Goal: Transaction & Acquisition: Purchase product/service

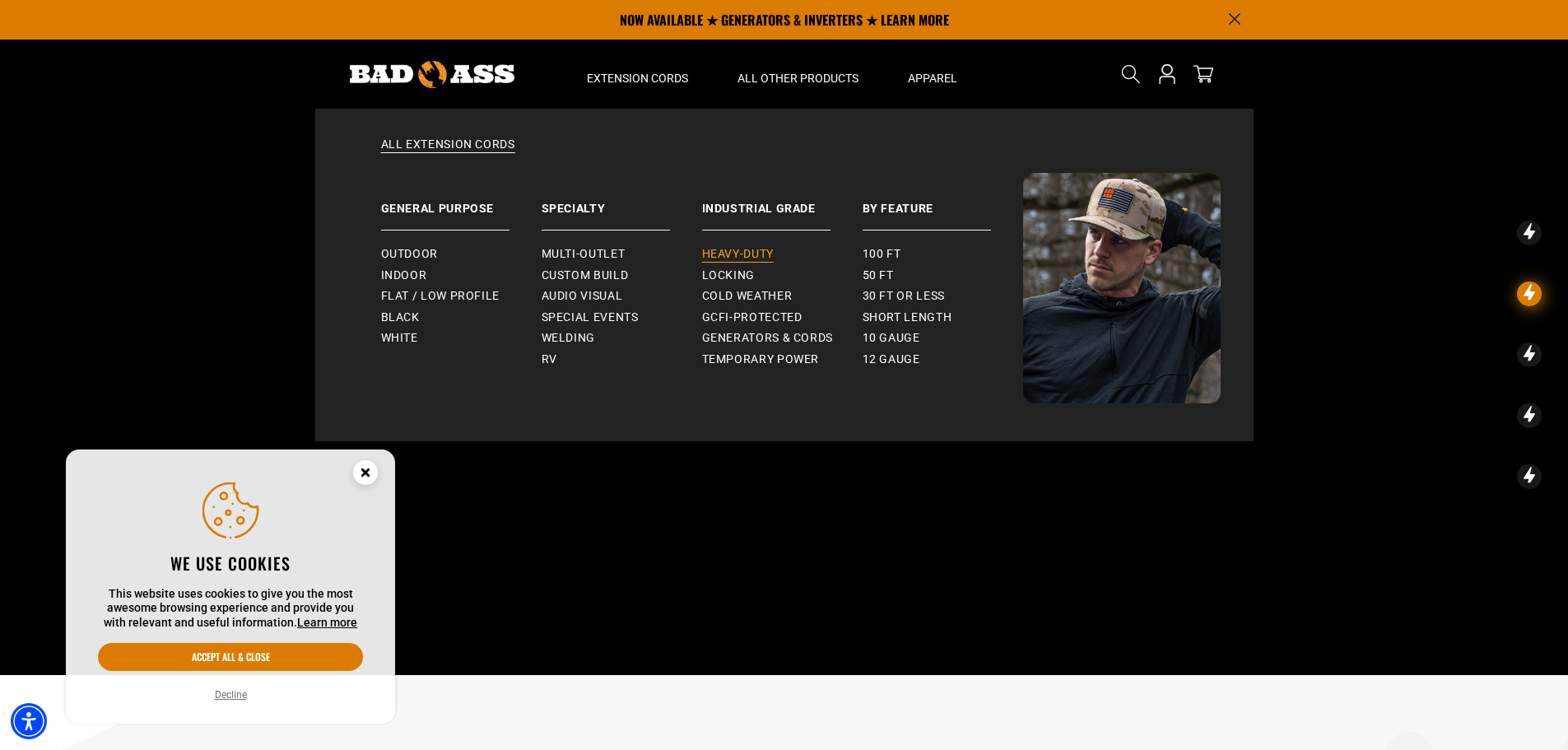
click at [744, 252] on span "Heavy-Duty" at bounding box center [737, 254] width 71 height 15
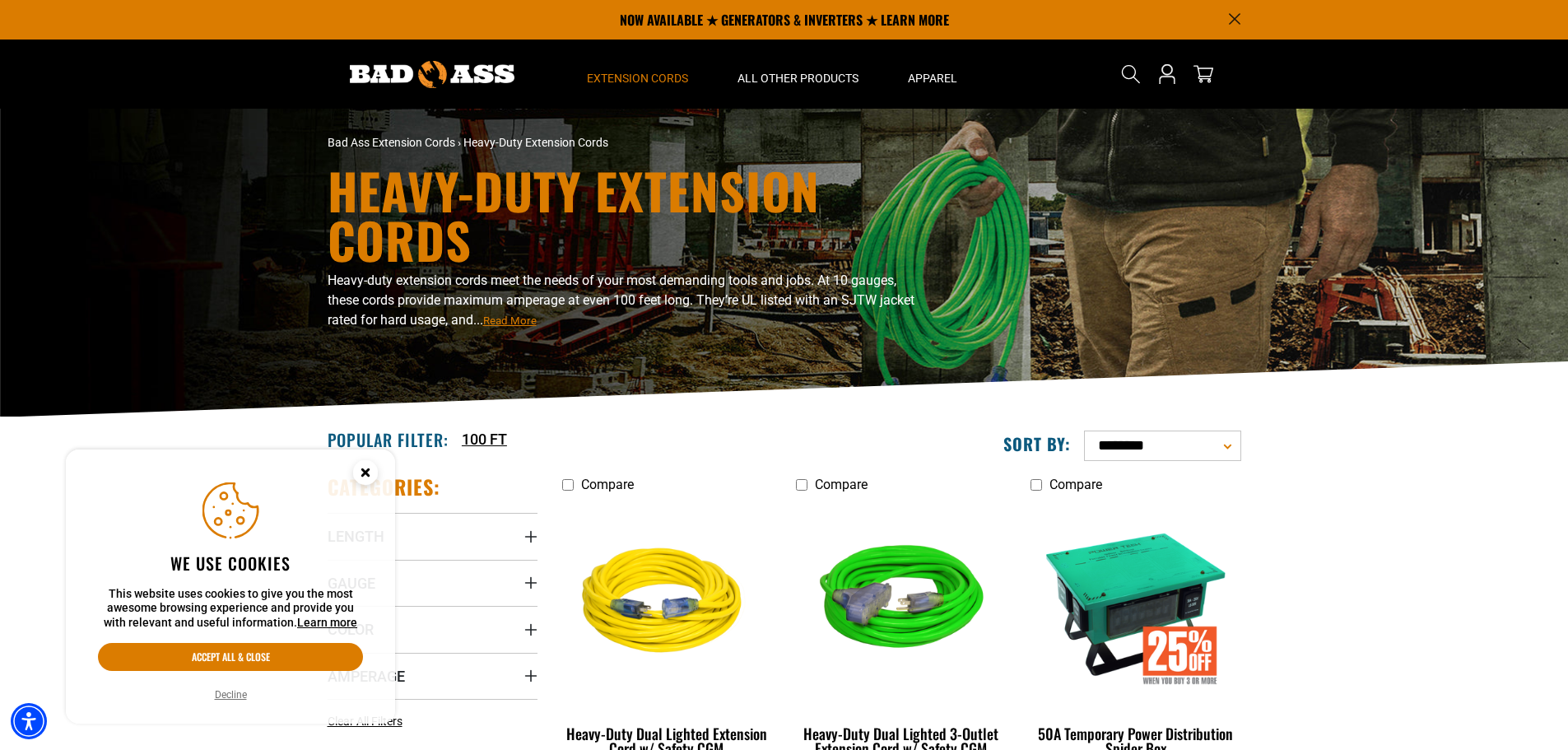
click at [366, 477] on circle "Close this option" at bounding box center [365, 472] width 25 height 25
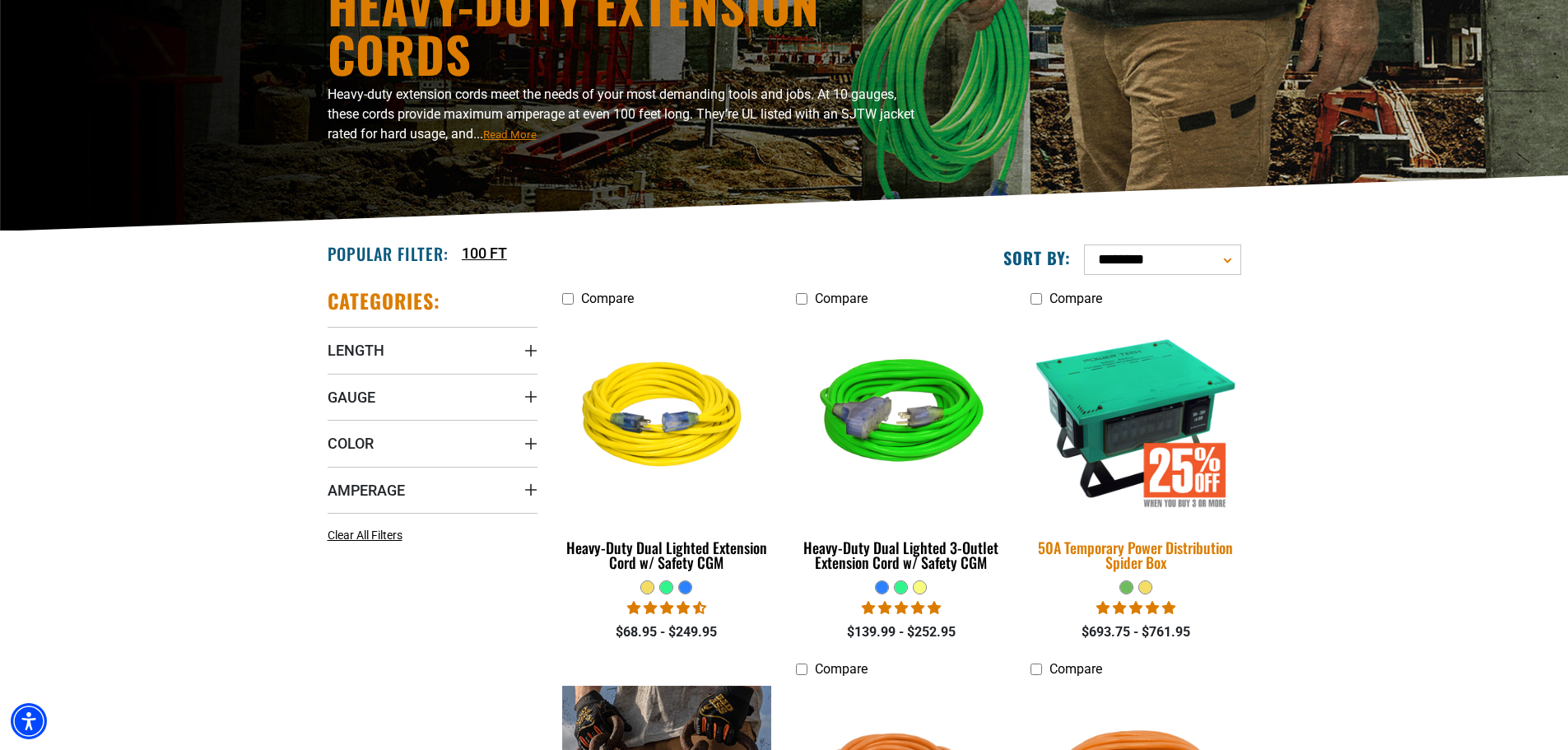
scroll to position [329, 0]
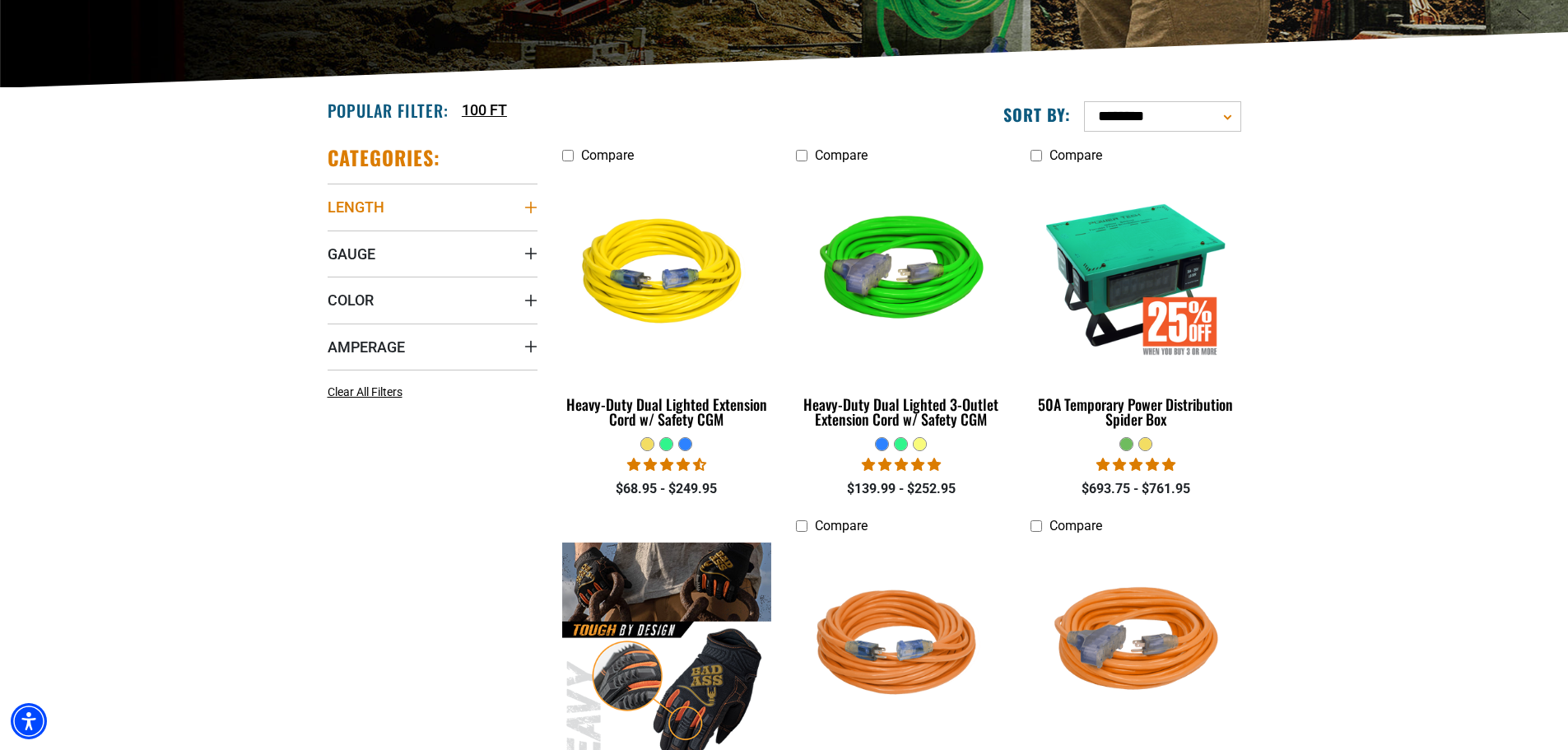
click at [416, 186] on summary "Length" at bounding box center [432, 207] width 210 height 46
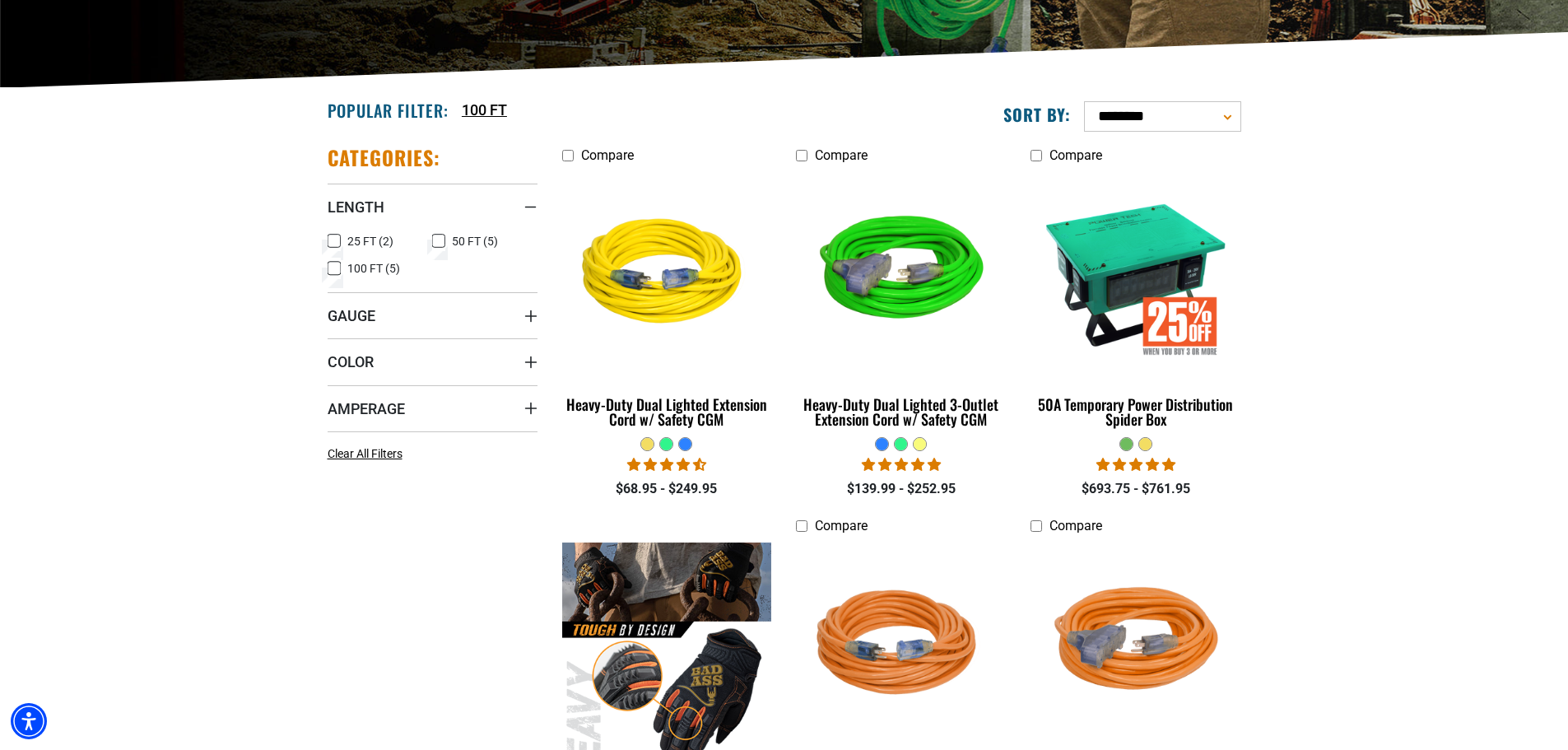
click at [335, 270] on icon at bounding box center [333, 268] width 13 height 21
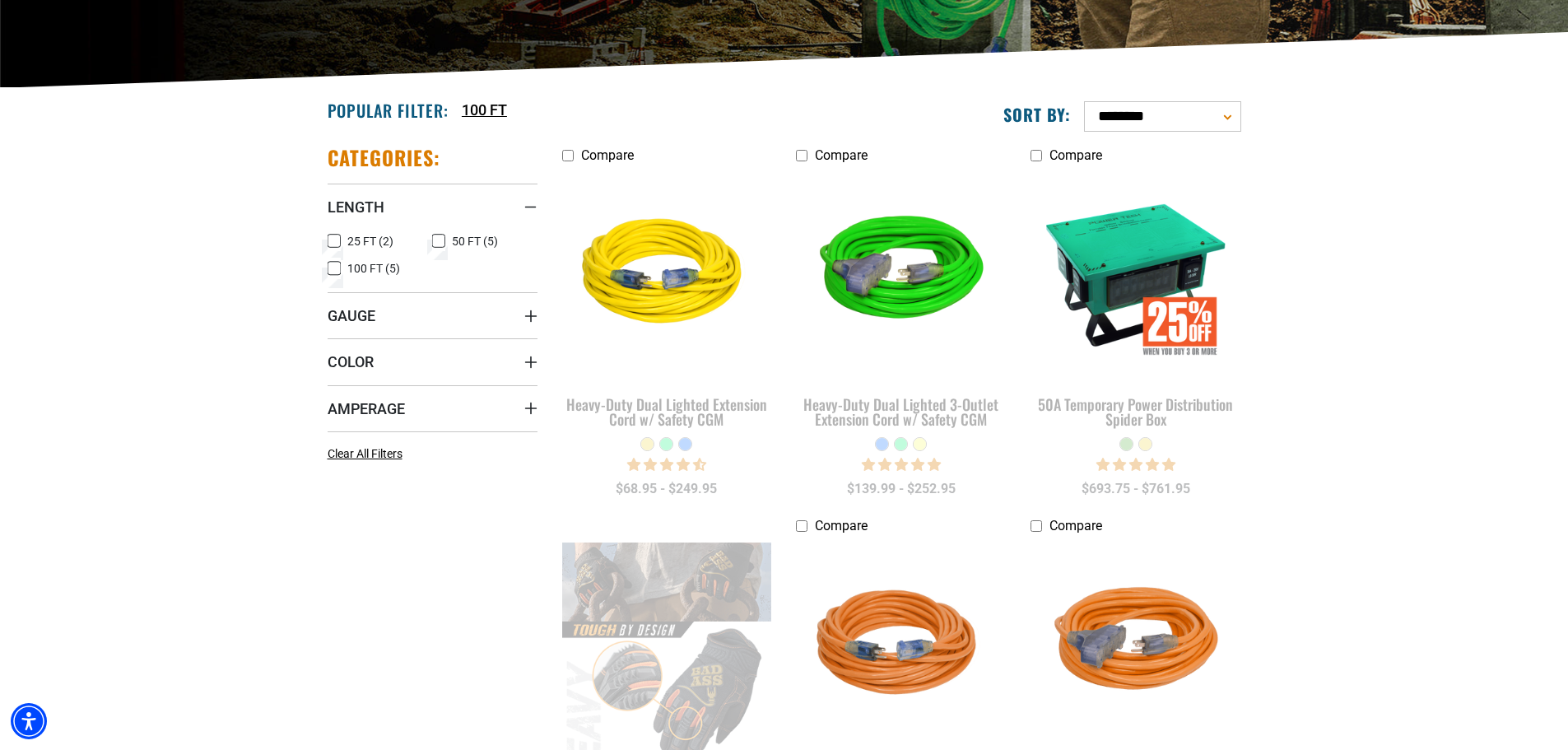
click at [445, 241] on label "50 FT (5) 50 FT (5 products)" at bounding box center [485, 241] width 106 height 21
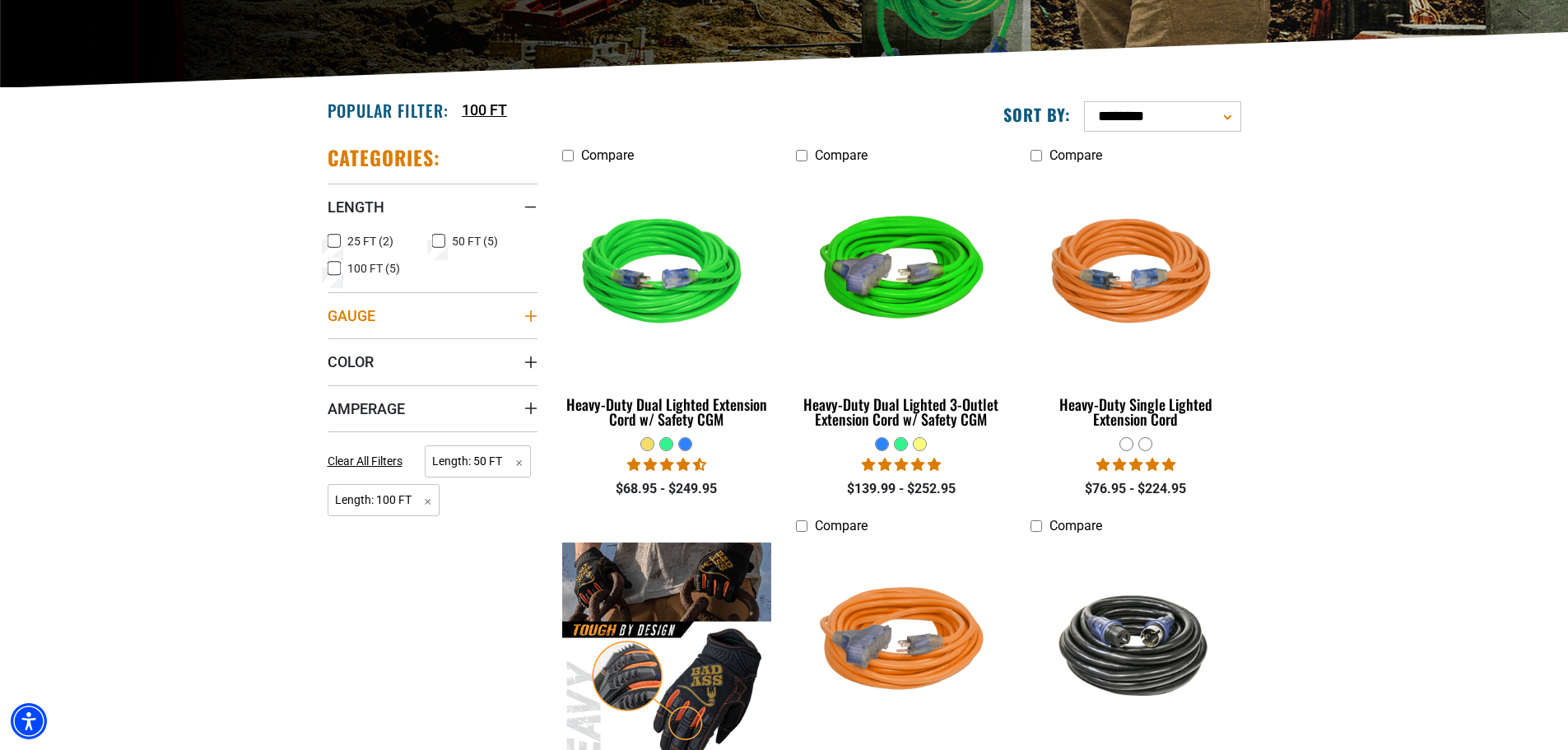
click at [536, 311] on icon "Gauge" at bounding box center [530, 316] width 13 height 13
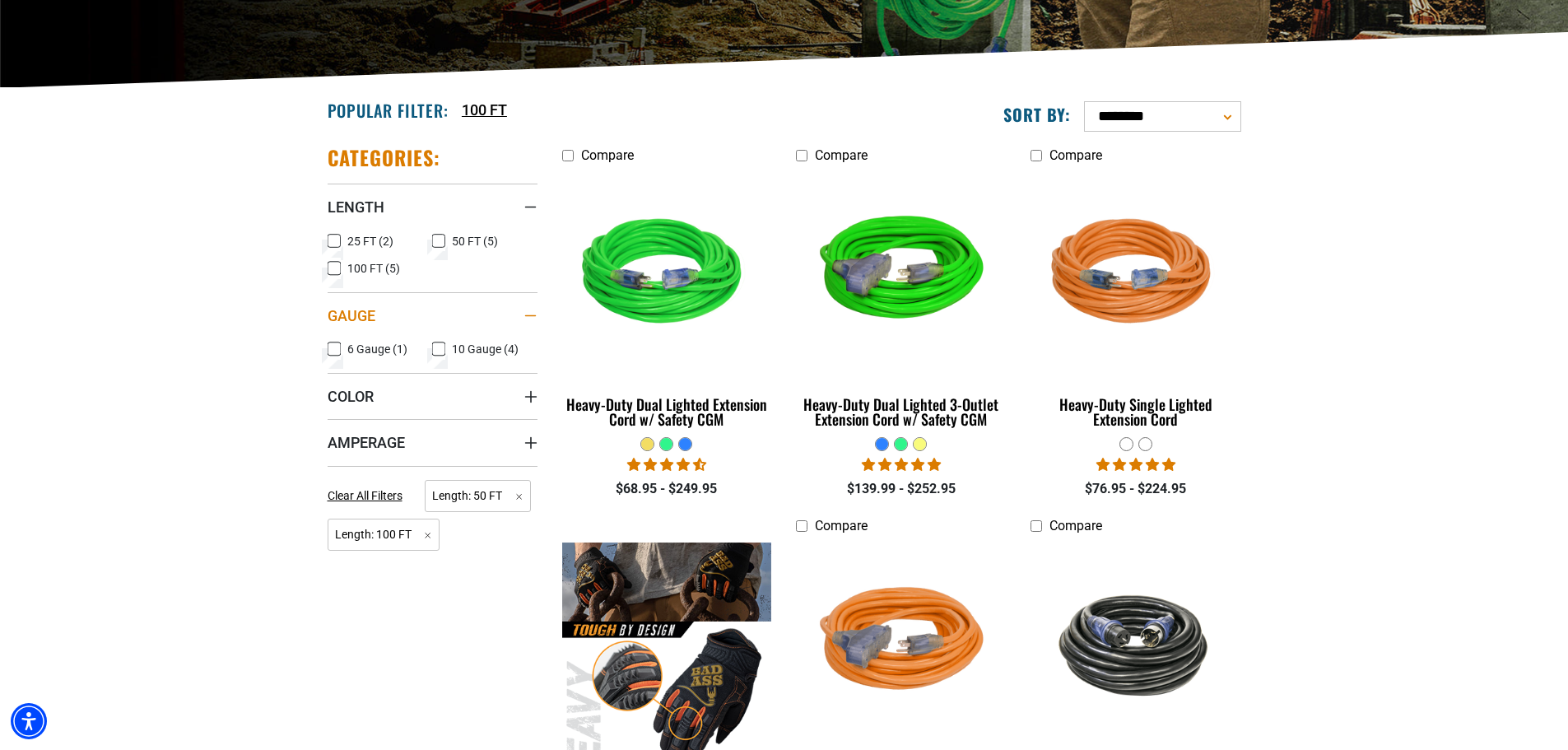
click at [529, 309] on div "Gauge" at bounding box center [530, 316] width 13 height 13
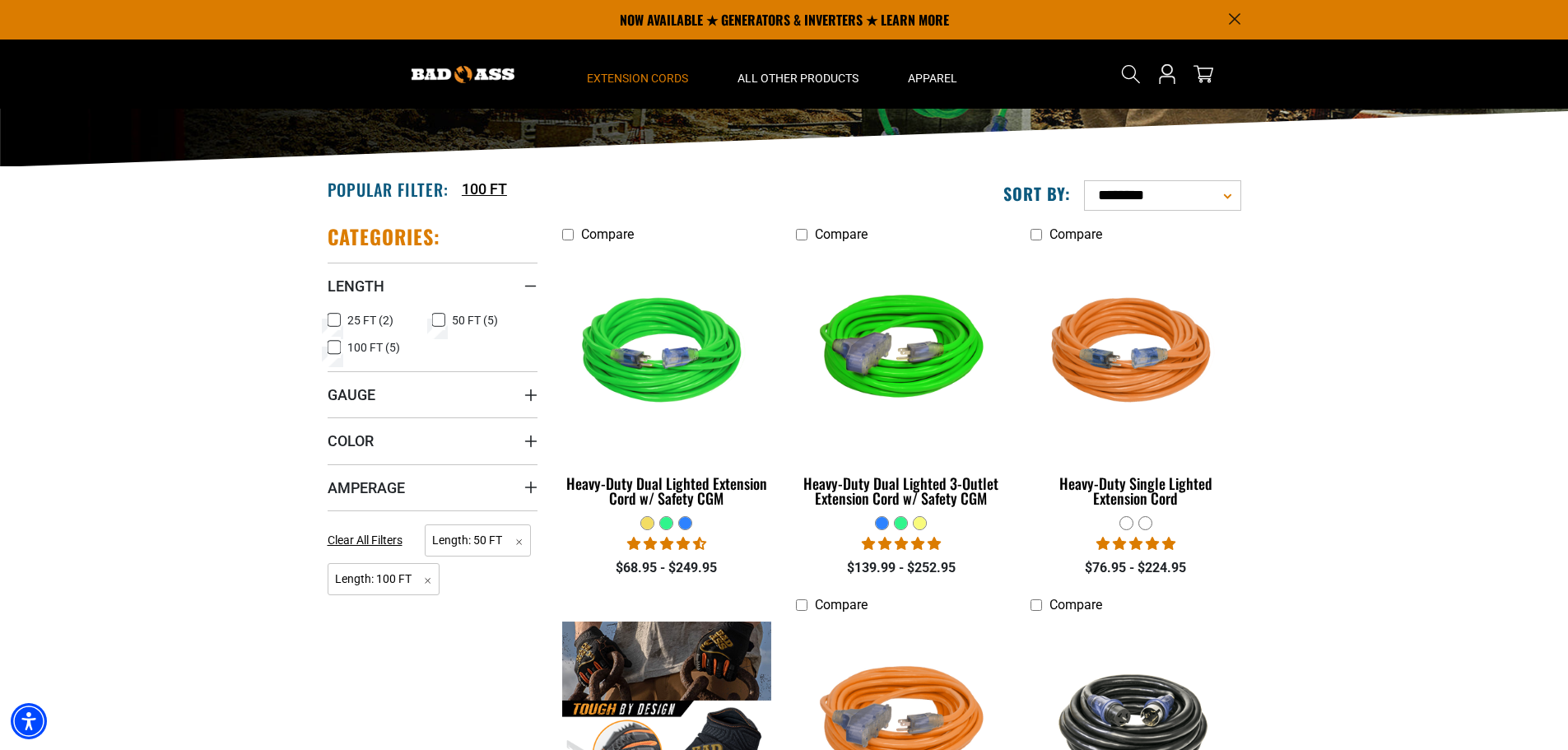
scroll to position [247, 0]
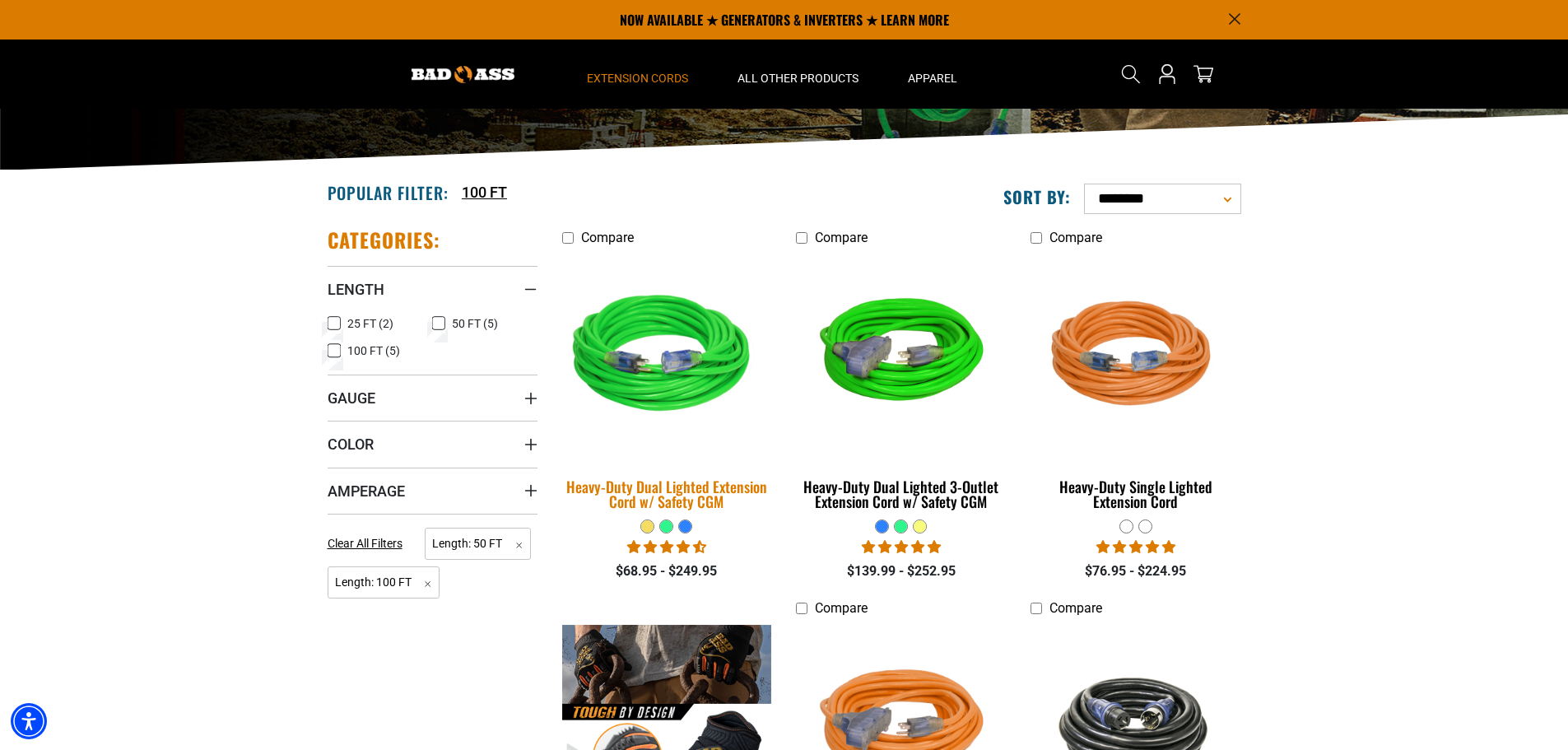
click at [672, 481] on div "Heavy-Duty Dual Lighted Extension Cord w/ Safety CGM" at bounding box center [667, 494] width 210 height 30
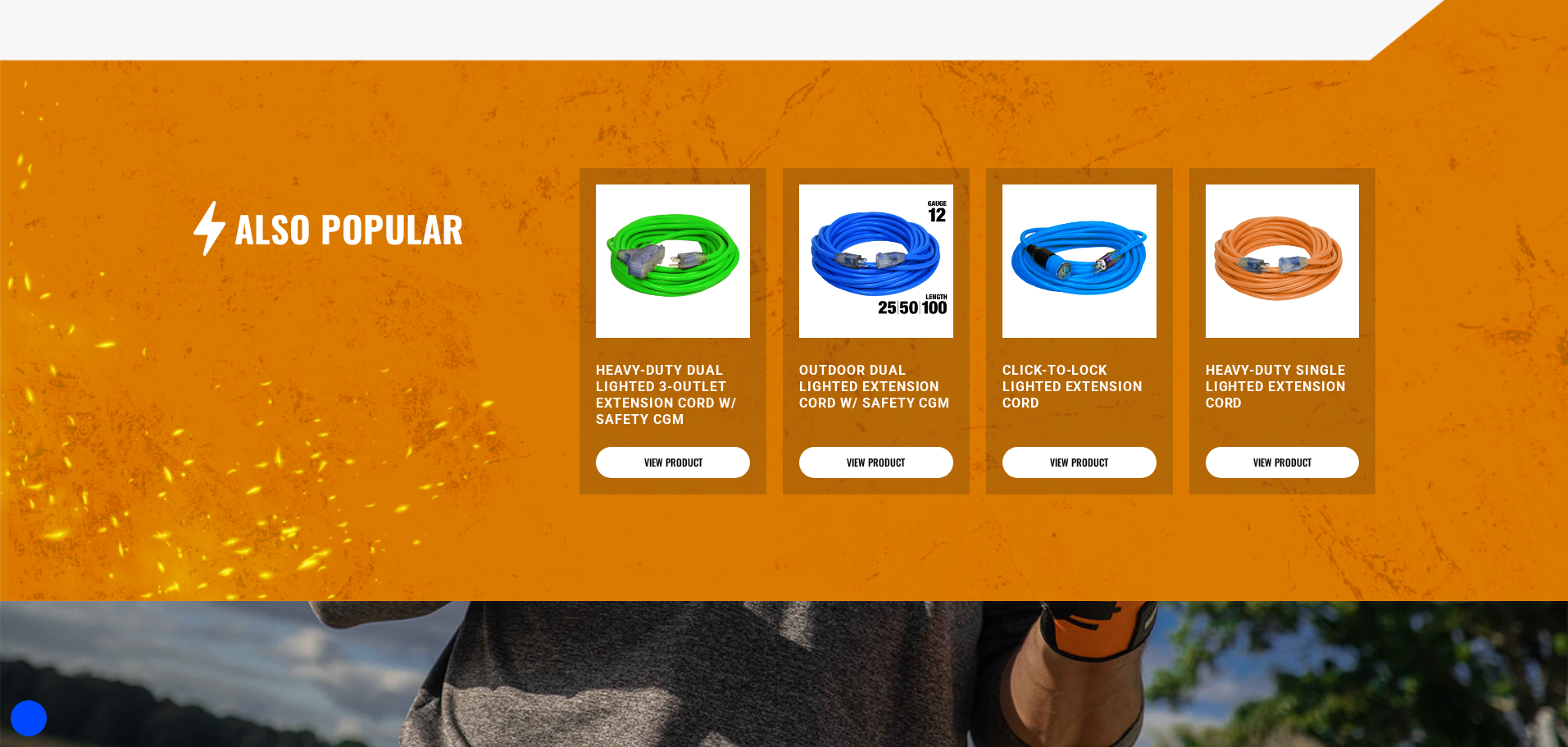
scroll to position [1721, 0]
